Goal: Check status

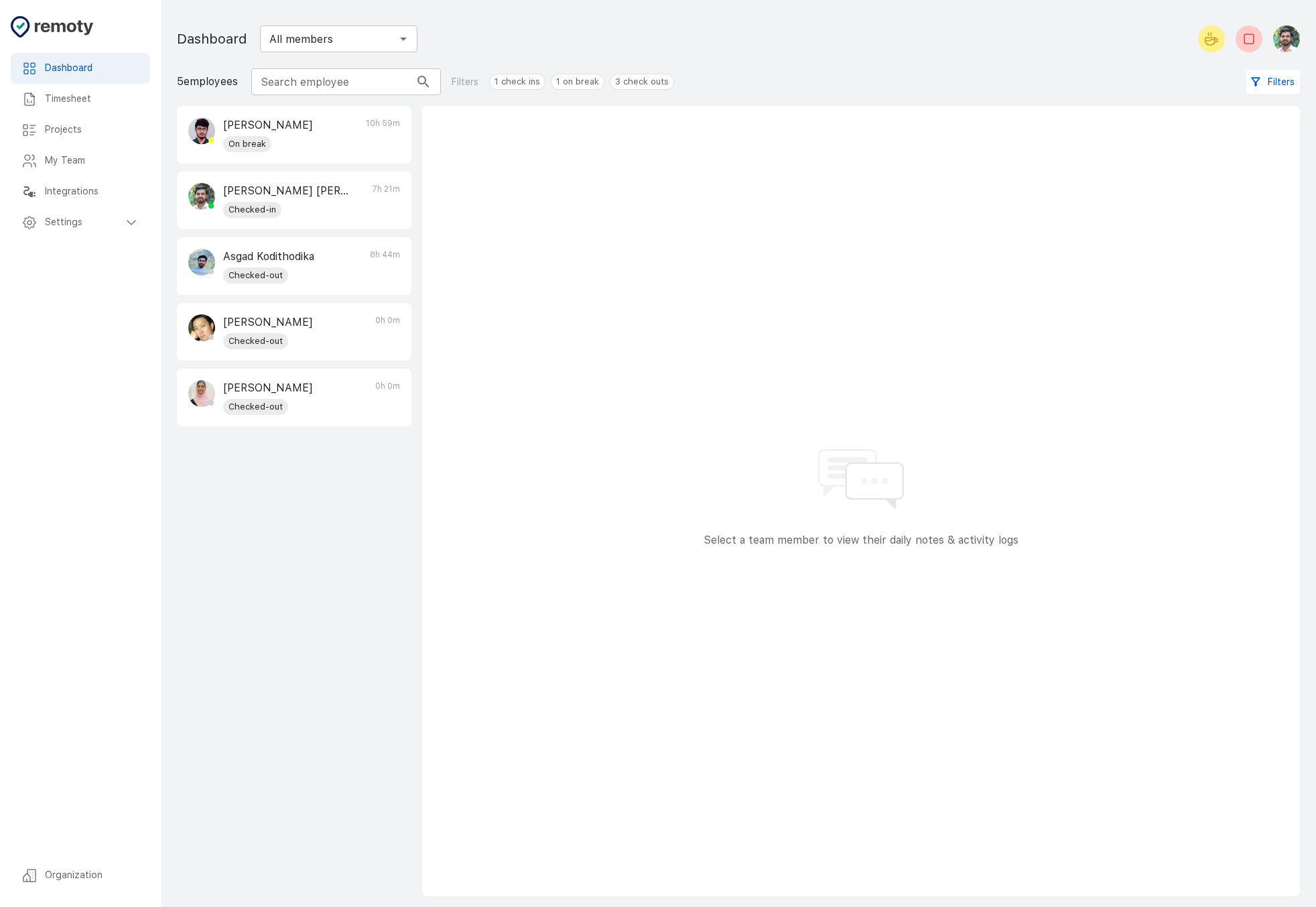
click at [299, 584] on div "[PERSON_NAME] On break 10h 59m [PERSON_NAME] [PERSON_NAME] Checked-in 7h 21m As…" at bounding box center [294, 500] width 235 height 790
click at [349, 216] on div "[PERSON_NAME] [PERSON_NAME] Checked-in 7h 21m" at bounding box center [294, 200] width 233 height 56
click at [366, 201] on div "[PERSON_NAME] [PERSON_NAME] Checked-in 7h 43m" at bounding box center [294, 200] width 233 height 56
